Goal: Task Accomplishment & Management: Manage account settings

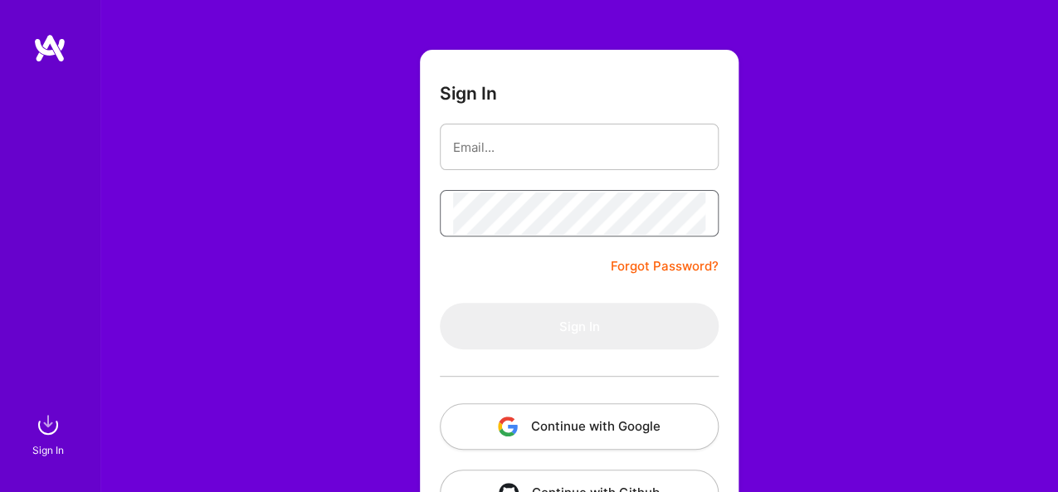
scroll to position [110, 0]
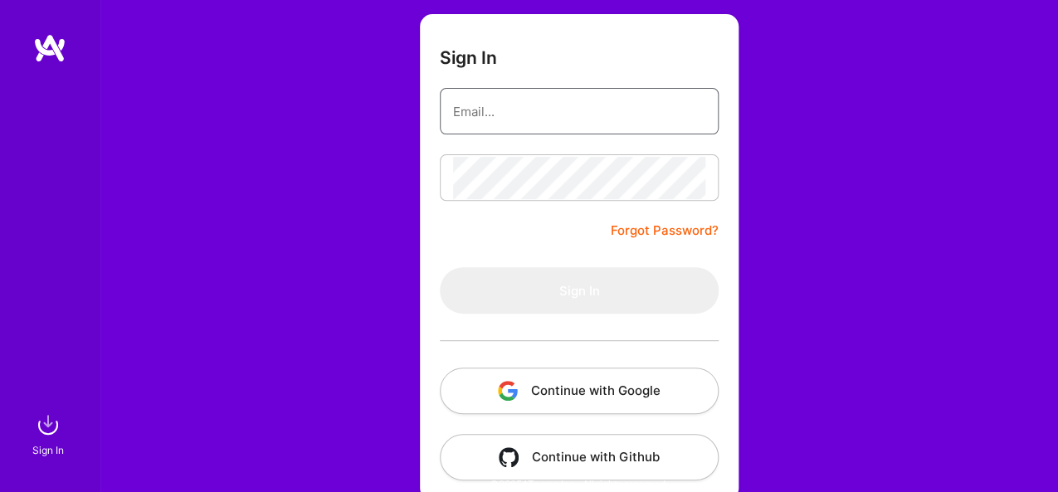
click at [527, 105] on input "email" at bounding box center [579, 111] width 252 height 42
type input "[EMAIL_ADDRESS][DOMAIN_NAME]"
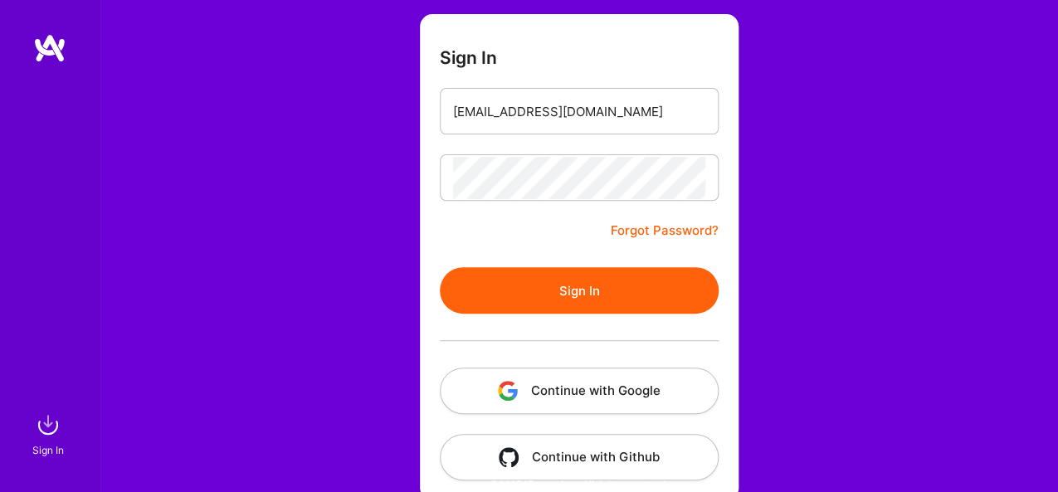
click at [661, 393] on button "Continue with Google" at bounding box center [579, 391] width 279 height 46
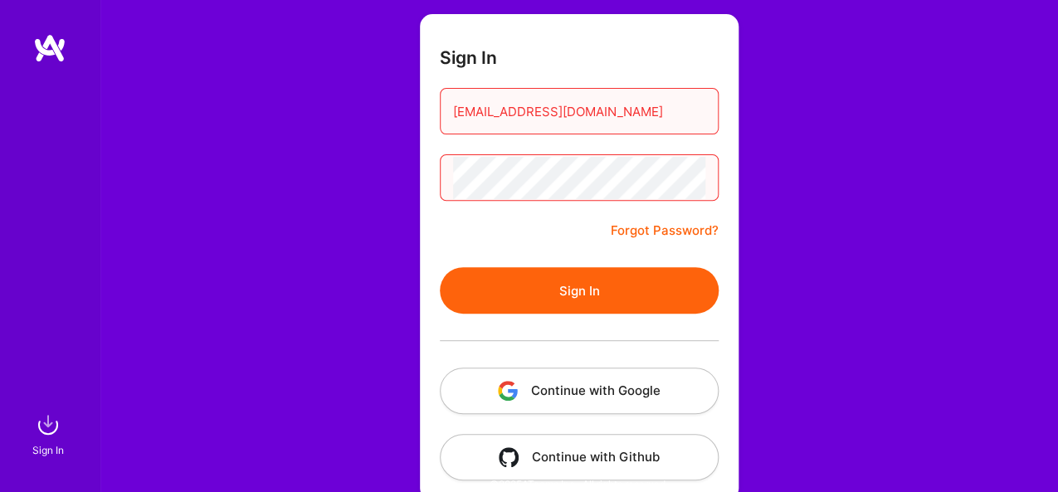
click at [662, 291] on button "Sign In" at bounding box center [579, 290] width 279 height 46
click at [593, 378] on button "Continue with Google" at bounding box center [579, 391] width 279 height 46
click at [552, 387] on button "Continue with Google" at bounding box center [579, 391] width 279 height 46
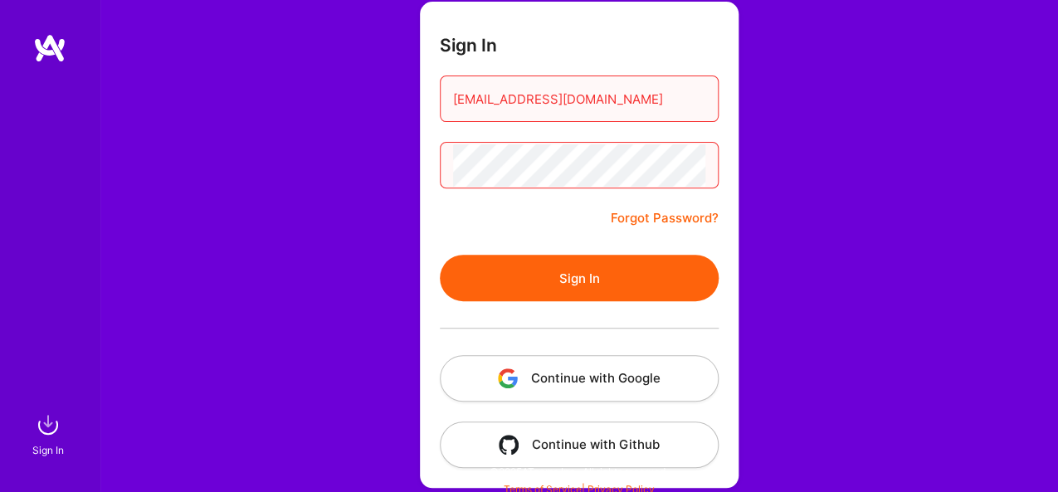
scroll to position [130, 0]
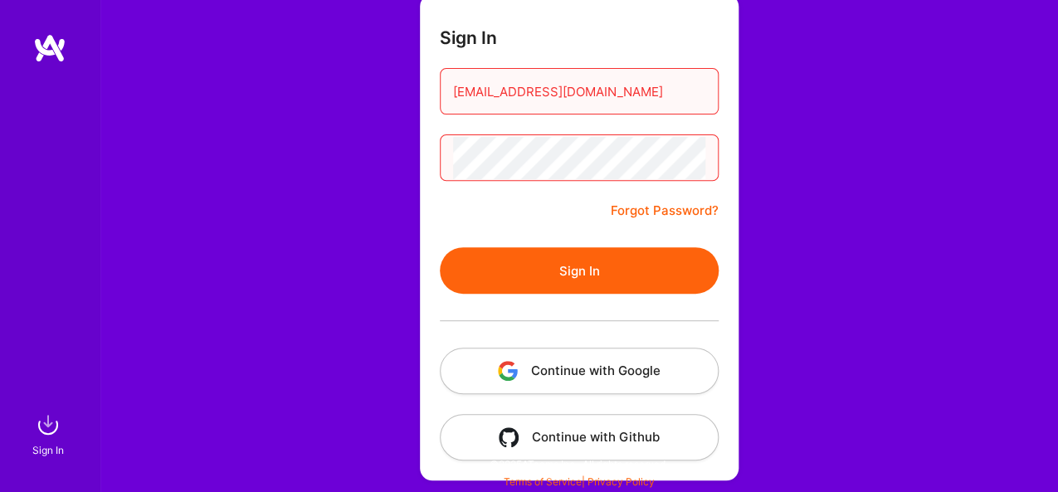
click at [598, 250] on button "Sign In" at bounding box center [579, 270] width 279 height 46
click at [567, 368] on button "Continue with Google" at bounding box center [579, 371] width 279 height 46
click at [37, 432] on img at bounding box center [48, 424] width 33 height 33
click at [52, 35] on img at bounding box center [49, 48] width 33 height 30
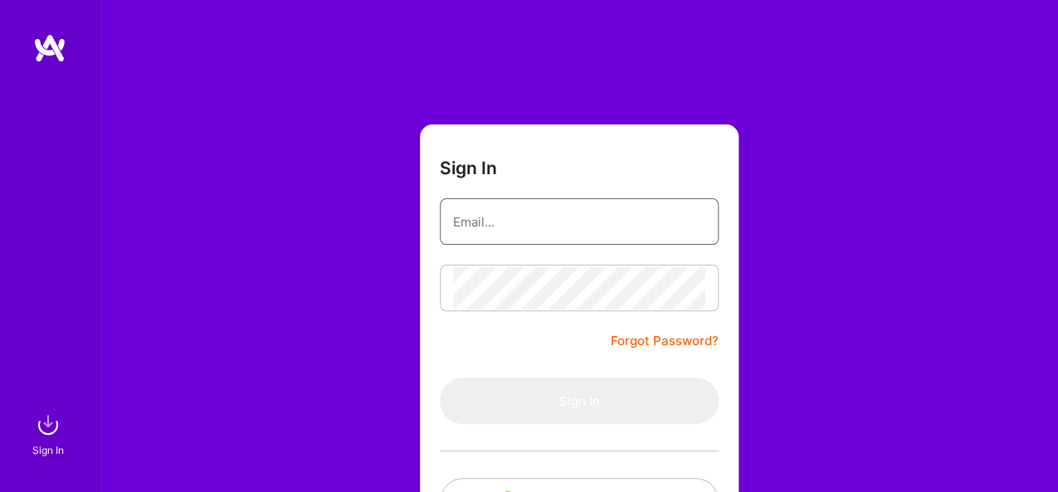
type input "[EMAIL_ADDRESS][DOMAIN_NAME]"
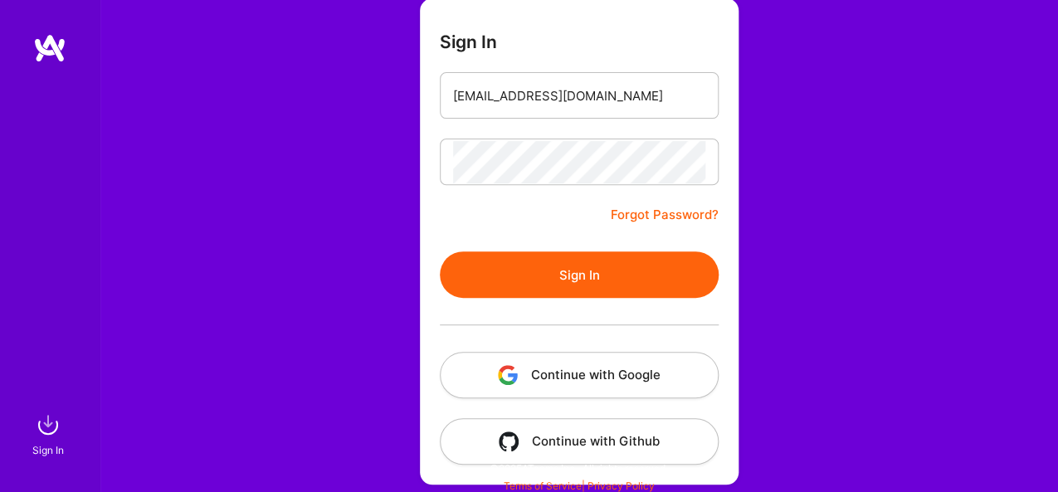
scroll to position [130, 0]
